Goal: Task Accomplishment & Management: Manage account settings

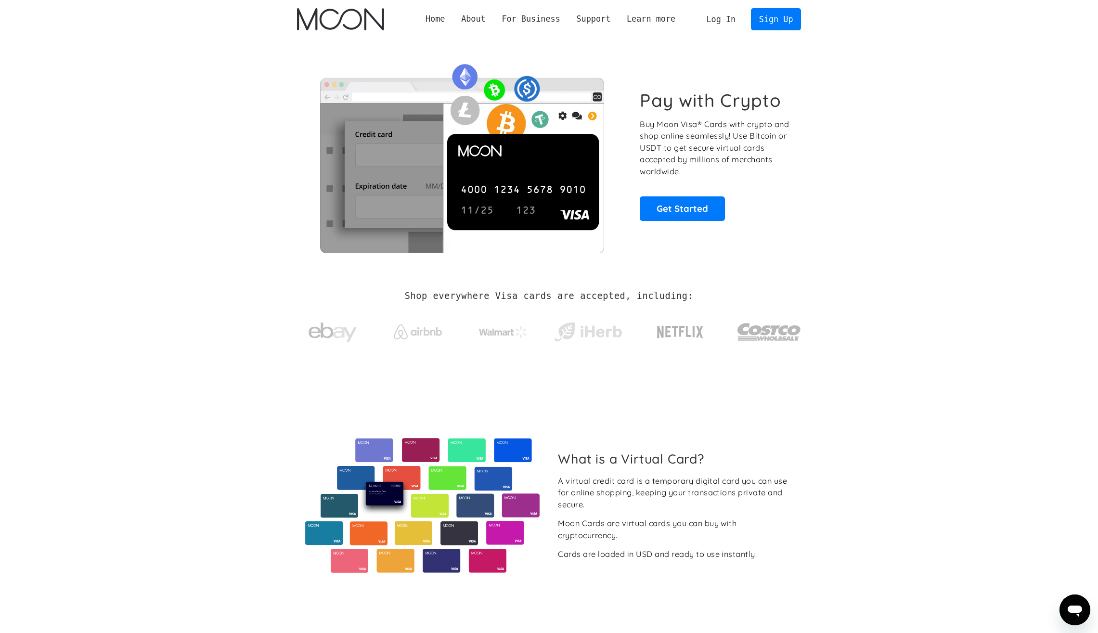
click at [728, 20] on link "Log In" at bounding box center [720, 19] width 45 height 21
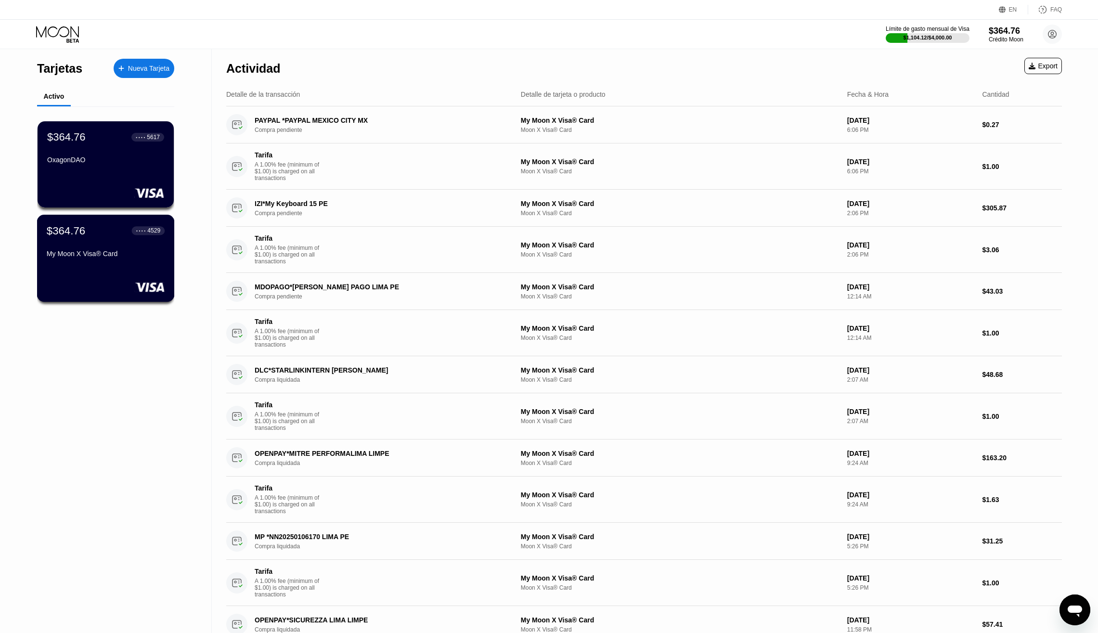
click at [136, 252] on div "My Moon X Visa® Card" at bounding box center [106, 254] width 118 height 8
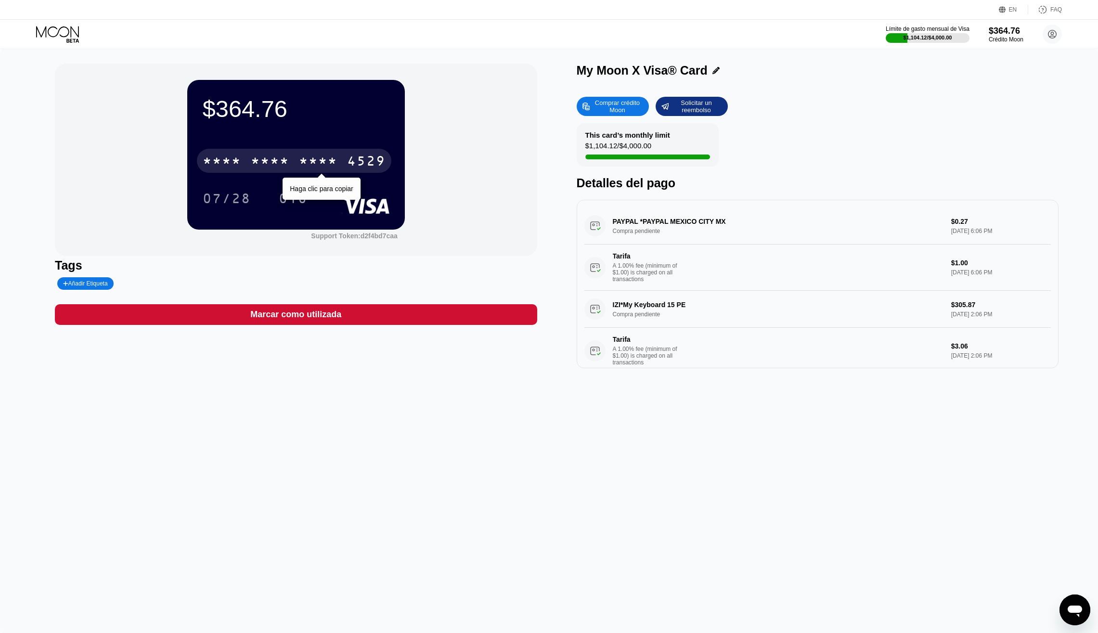
click at [272, 153] on div "* * * * * * * * * * * * 4529" at bounding box center [294, 161] width 194 height 24
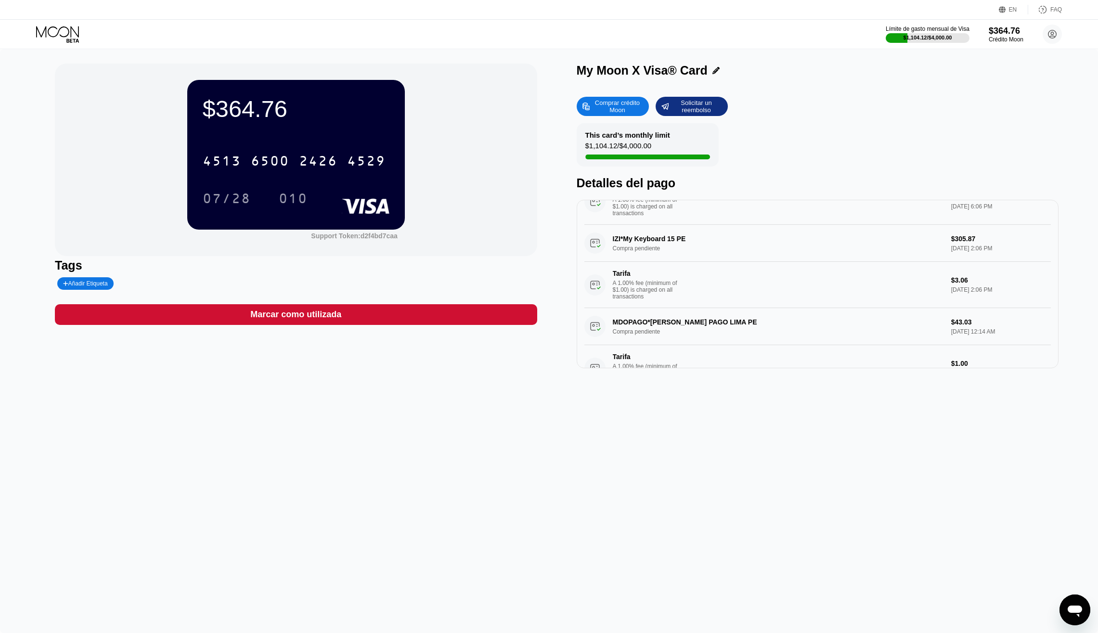
click at [141, 381] on div "$364.76 4513 6500 2426 4529 07/28 010 Support Token: d2f4bd7caa Tags Añadir Eti…" at bounding box center [549, 341] width 1098 height 584
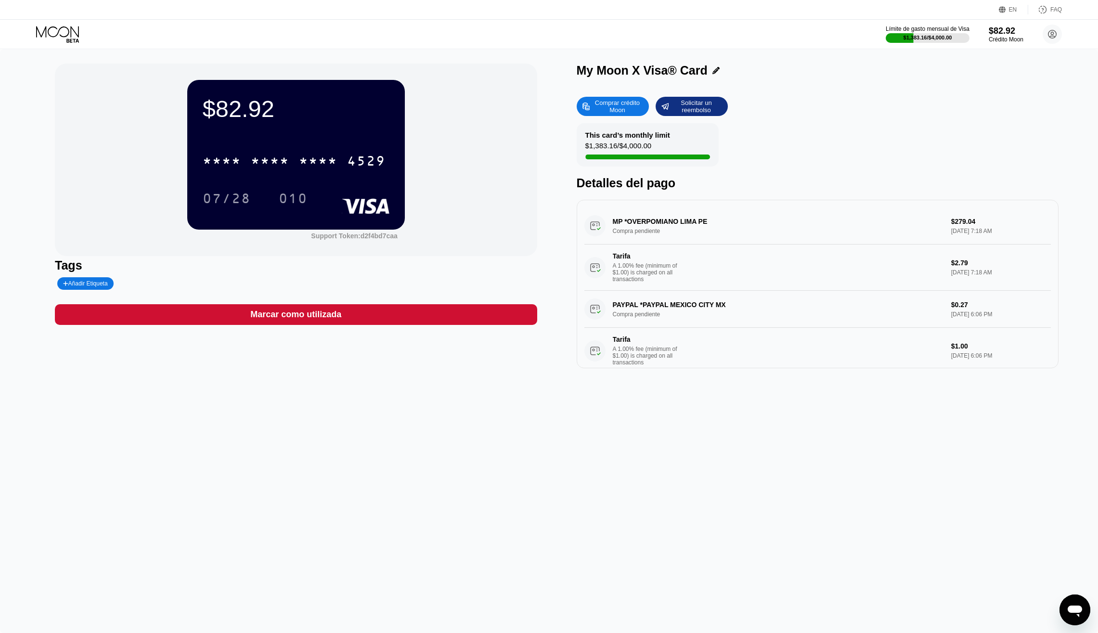
click at [138, 366] on div "$82.92 * * * * * * * * * * * * 4529 07/28 010 Support Token: d2f4bd7caa Tags Añ…" at bounding box center [296, 216] width 482 height 305
click at [678, 228] on div "MP *OVERPOMIANO LIMA PE Compra pendiente $279.04 Sep 20, 2025 7:18 AM Tarifa A …" at bounding box center [817, 248] width 466 height 83
click at [680, 219] on div "MP *OVERPOMIANO LIMA PE Compra pendiente $279.04 Sep 20, 2025 7:18 AM Tarifa A …" at bounding box center [817, 248] width 466 height 83
click at [322, 509] on div "$82.92 * * * * * * * * * * * * 4529 07/28 010 Support Token: d2f4bd7caa Tags Añ…" at bounding box center [549, 341] width 1098 height 584
